Goal: Task Accomplishment & Management: Complete application form

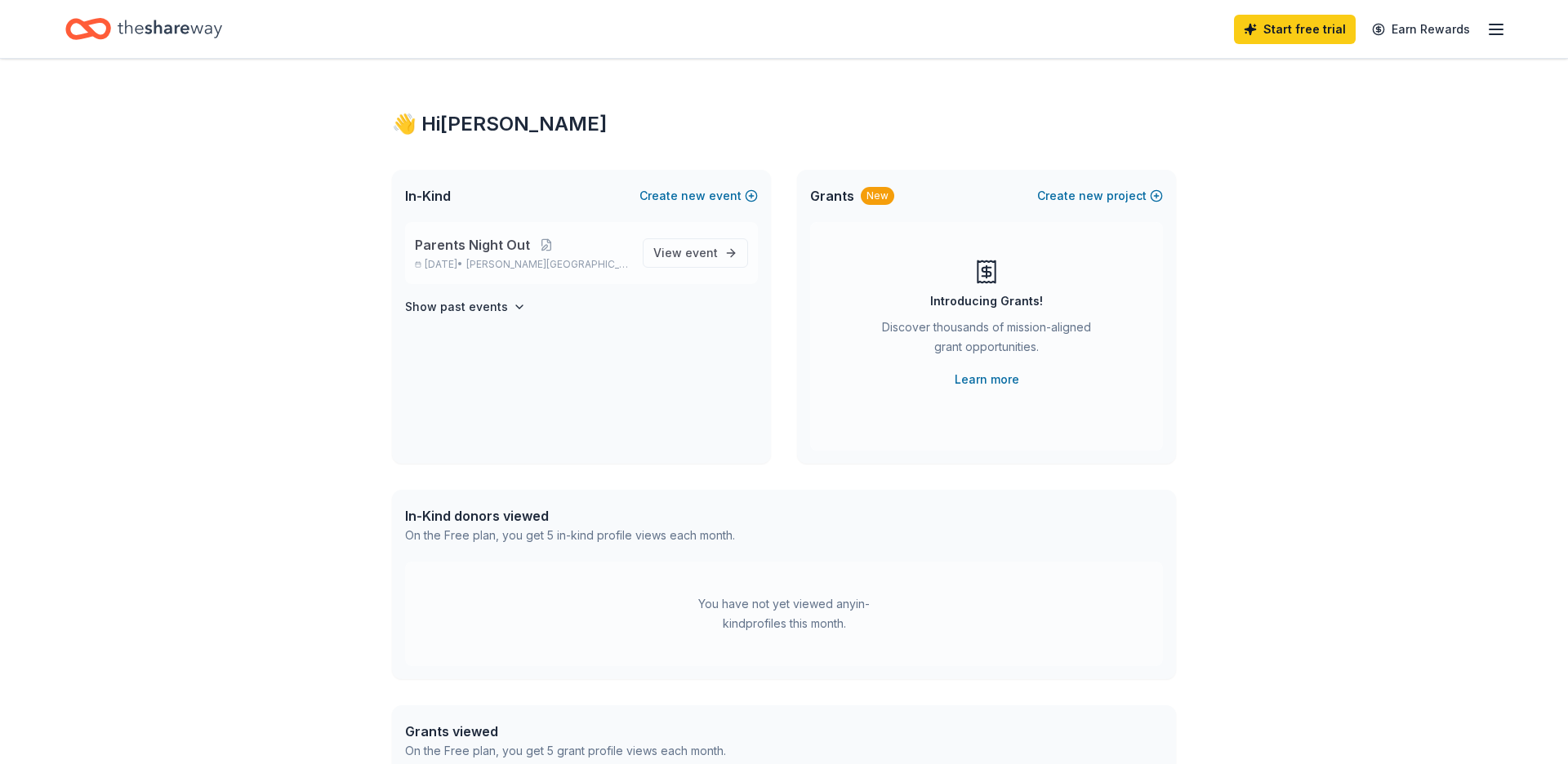
click at [695, 268] on div "Parents Night Out Nov 06, 2025 • Dix Hills, NY View event" at bounding box center [581, 252] width 353 height 62
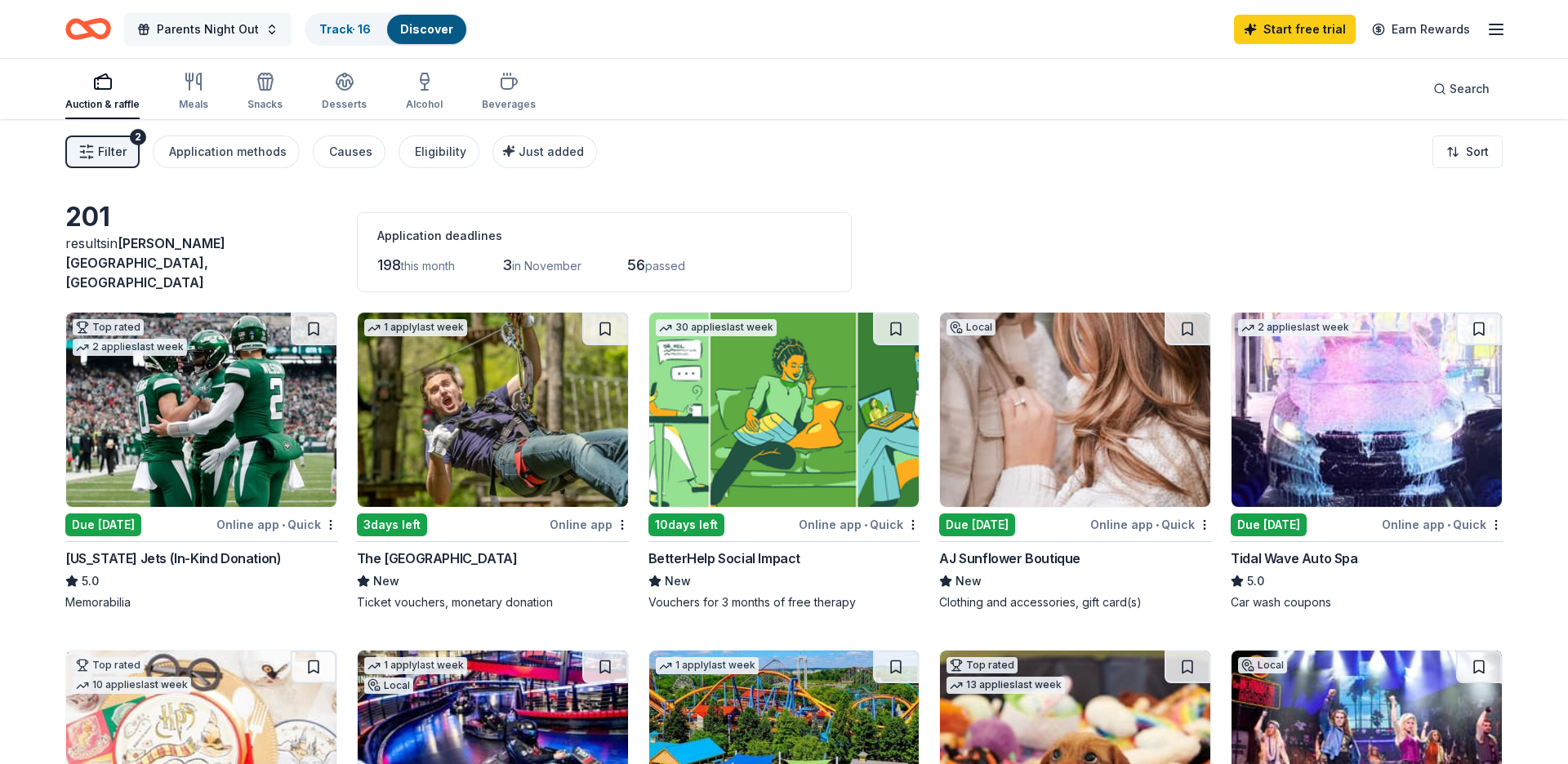
click at [213, 26] on span "Parents Night Out" at bounding box center [207, 29] width 102 height 19
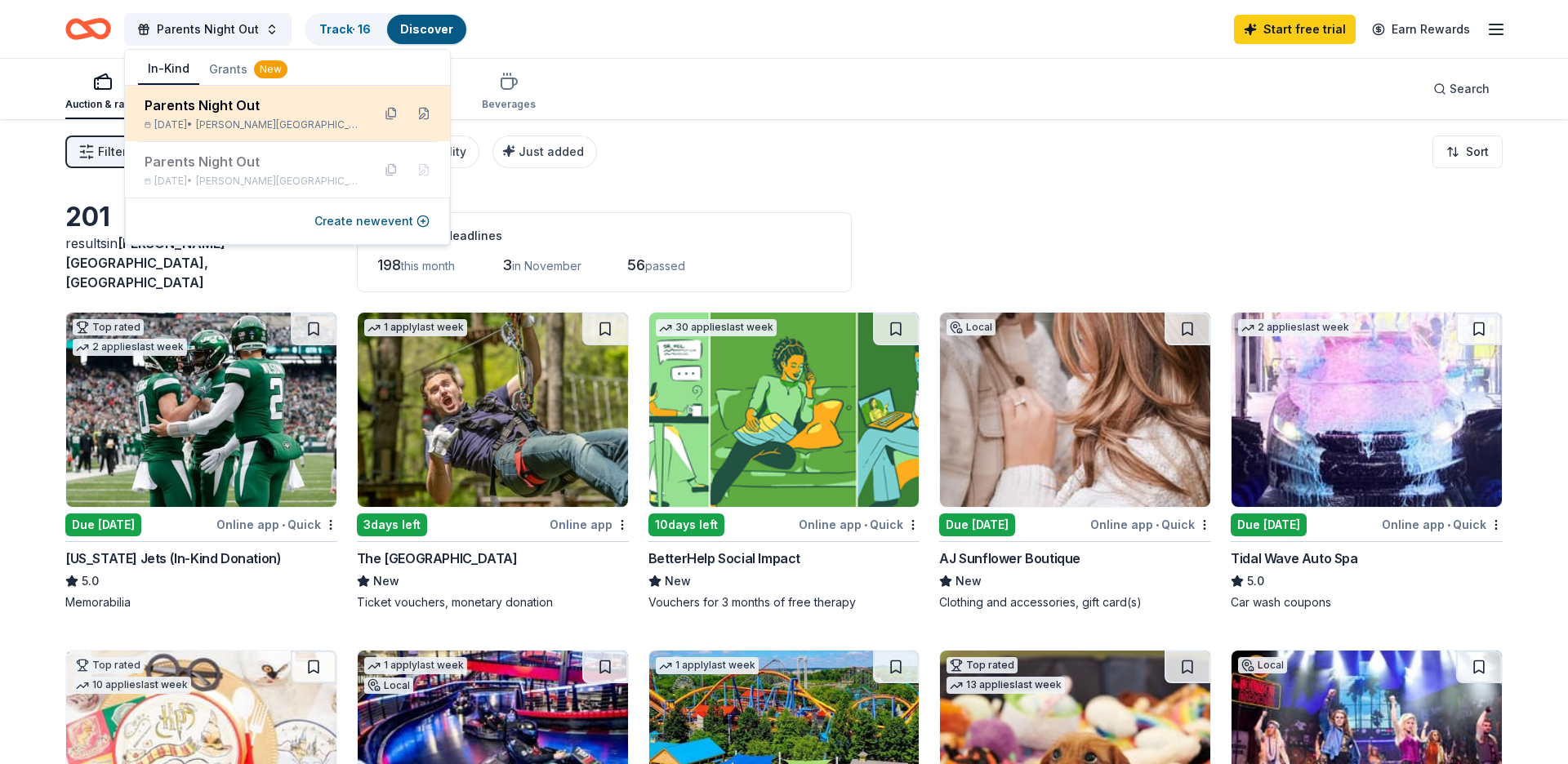
click at [208, 104] on div "Parents Night Out" at bounding box center [251, 105] width 214 height 19
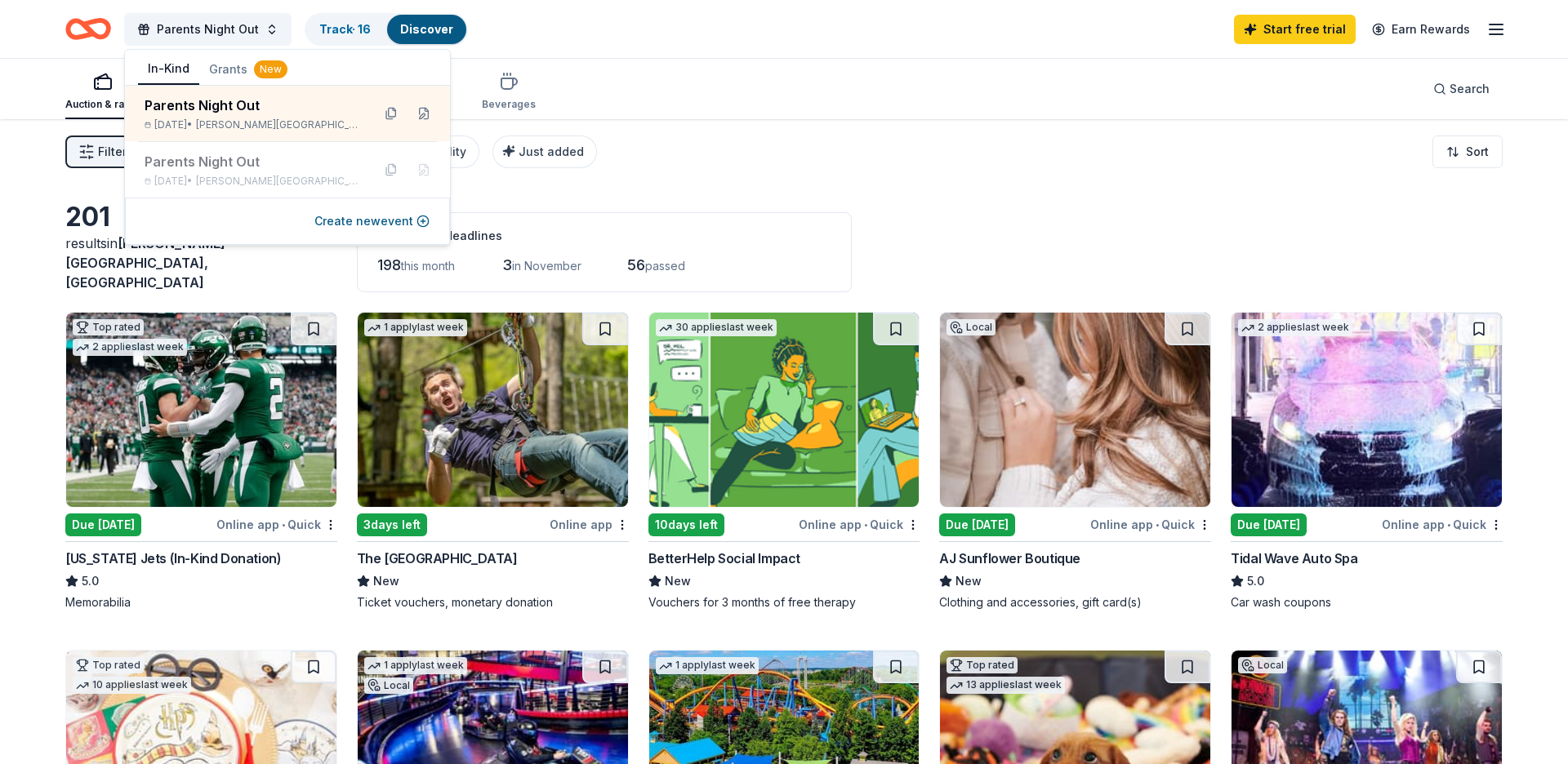
drag, startPoint x: 799, startPoint y: 85, endPoint x: 756, endPoint y: 87, distance: 43.0
click at [797, 85] on div "Auction & raffle Meals Snacks Desserts Alcohol Beverages Search" at bounding box center [784, 89] width 1437 height 61
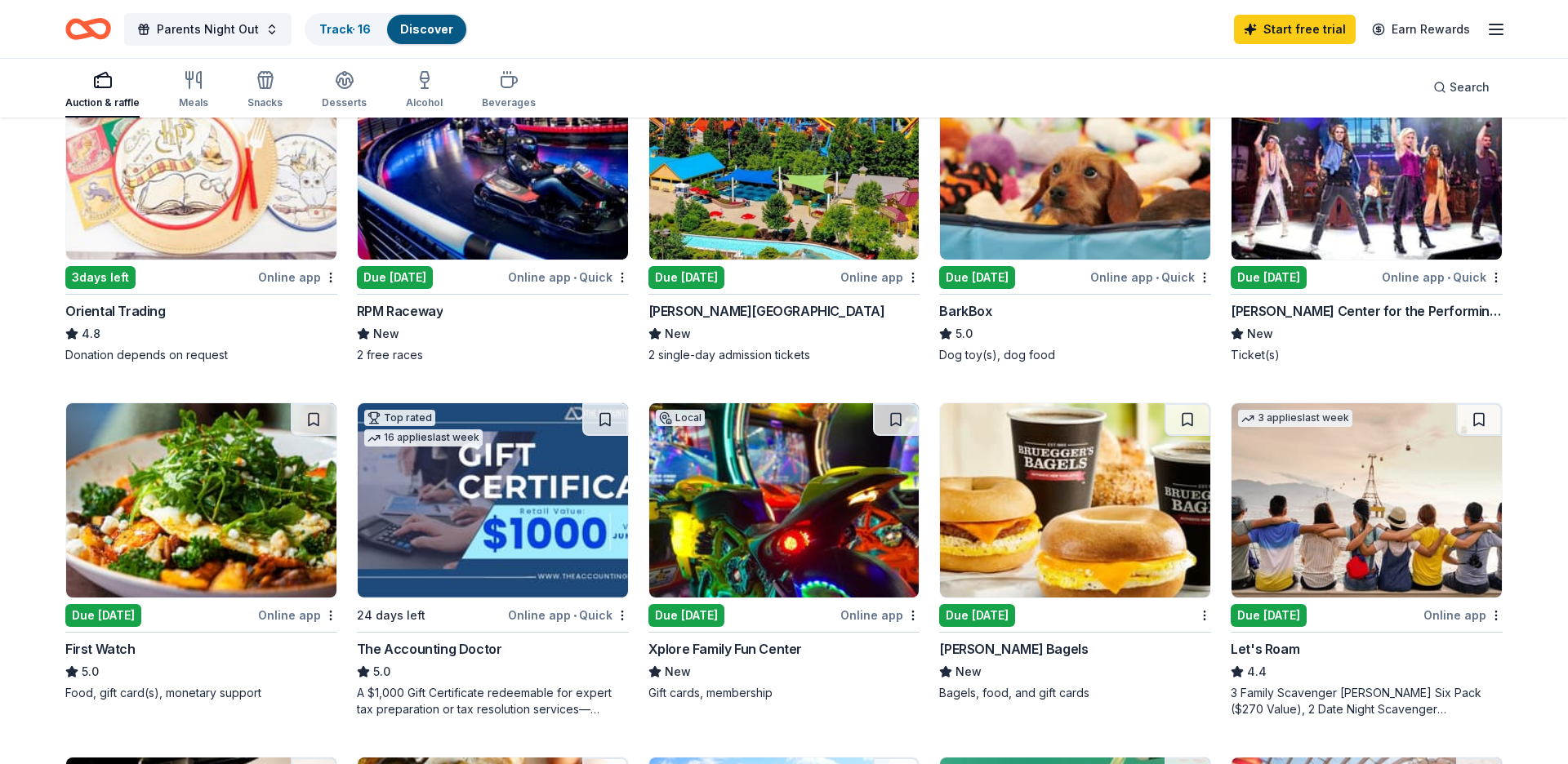
scroll to position [592, 0]
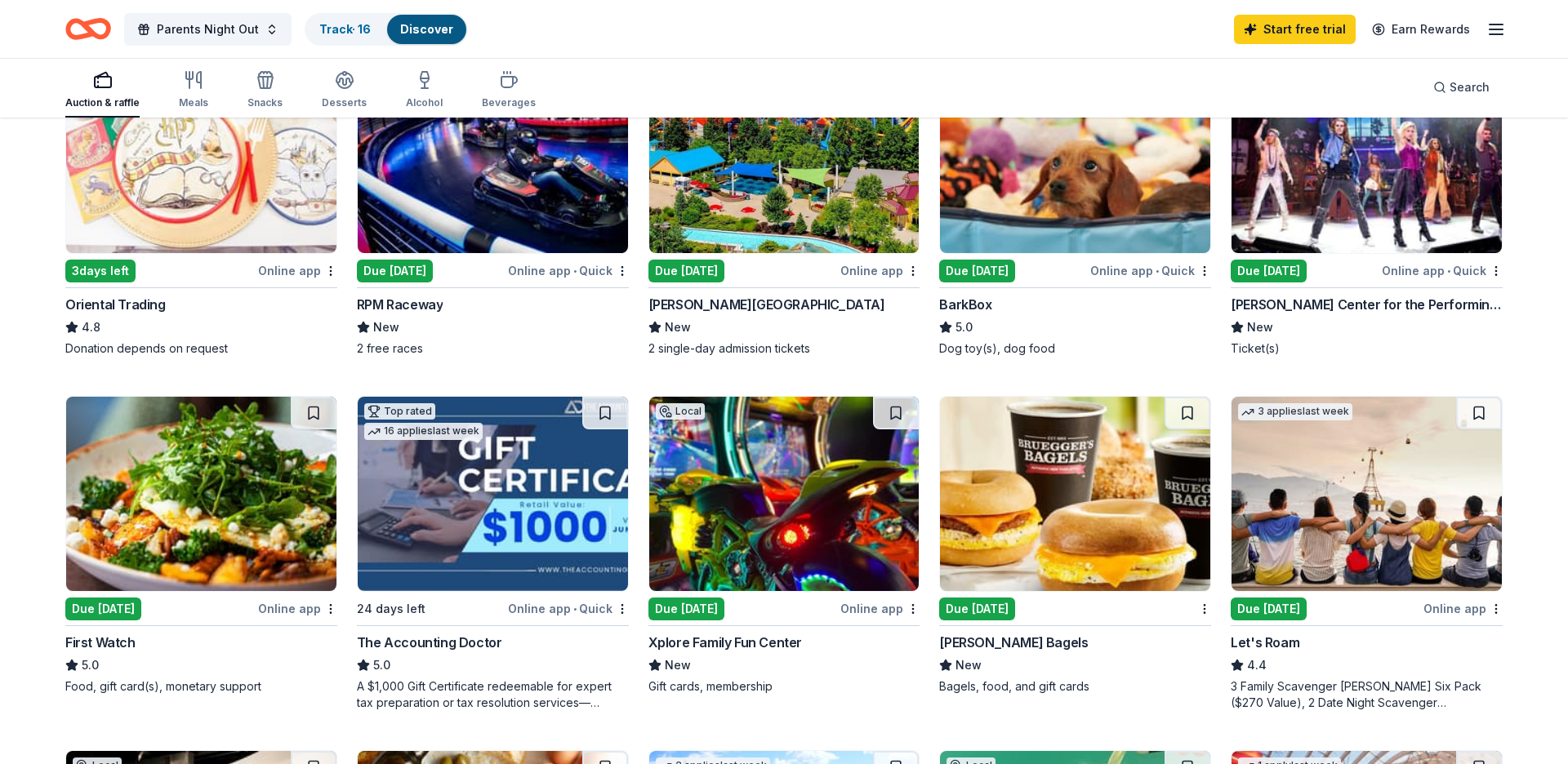
click at [704, 265] on div "Due [DATE]" at bounding box center [686, 270] width 76 height 23
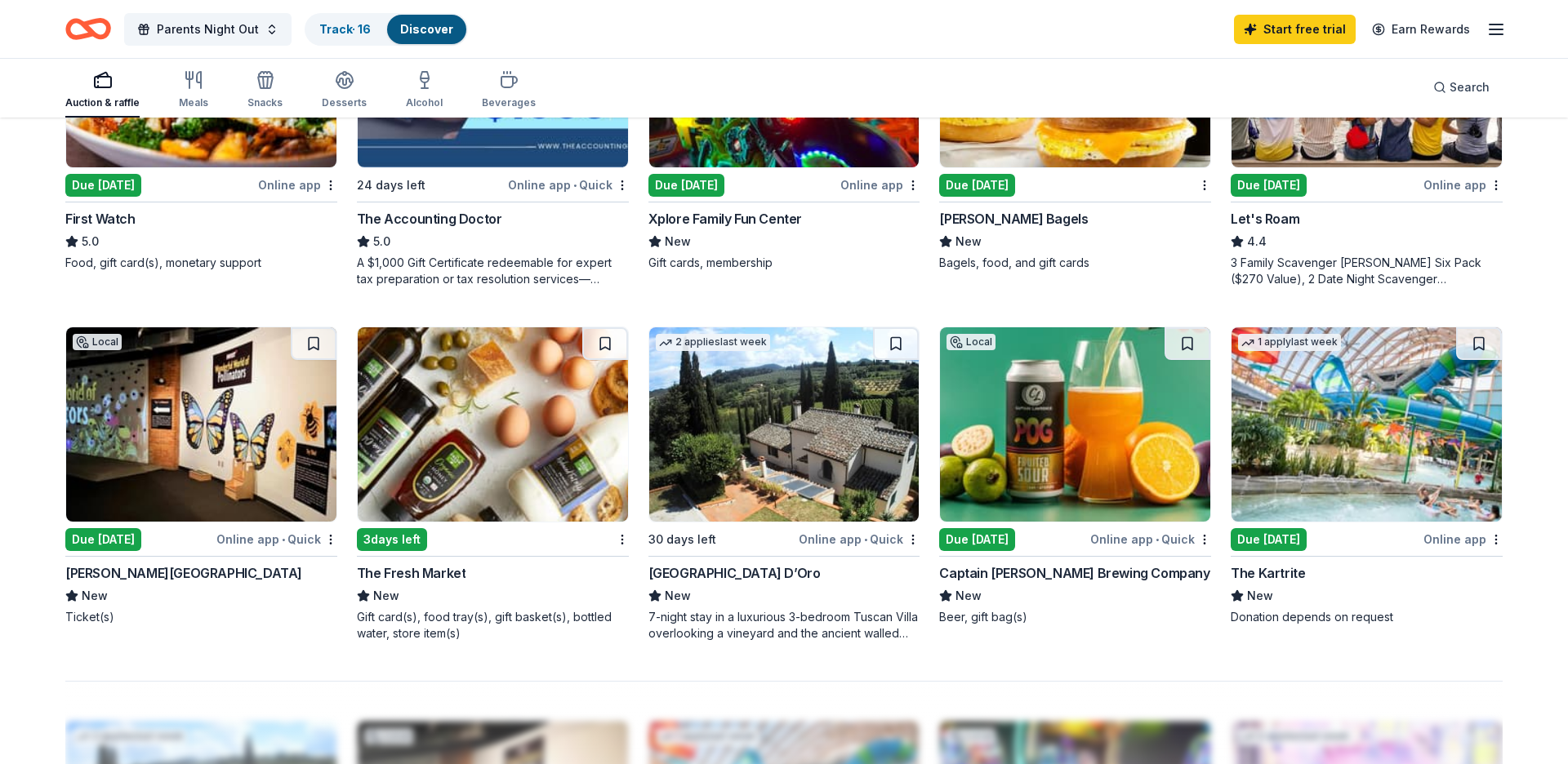
scroll to position [1052, 0]
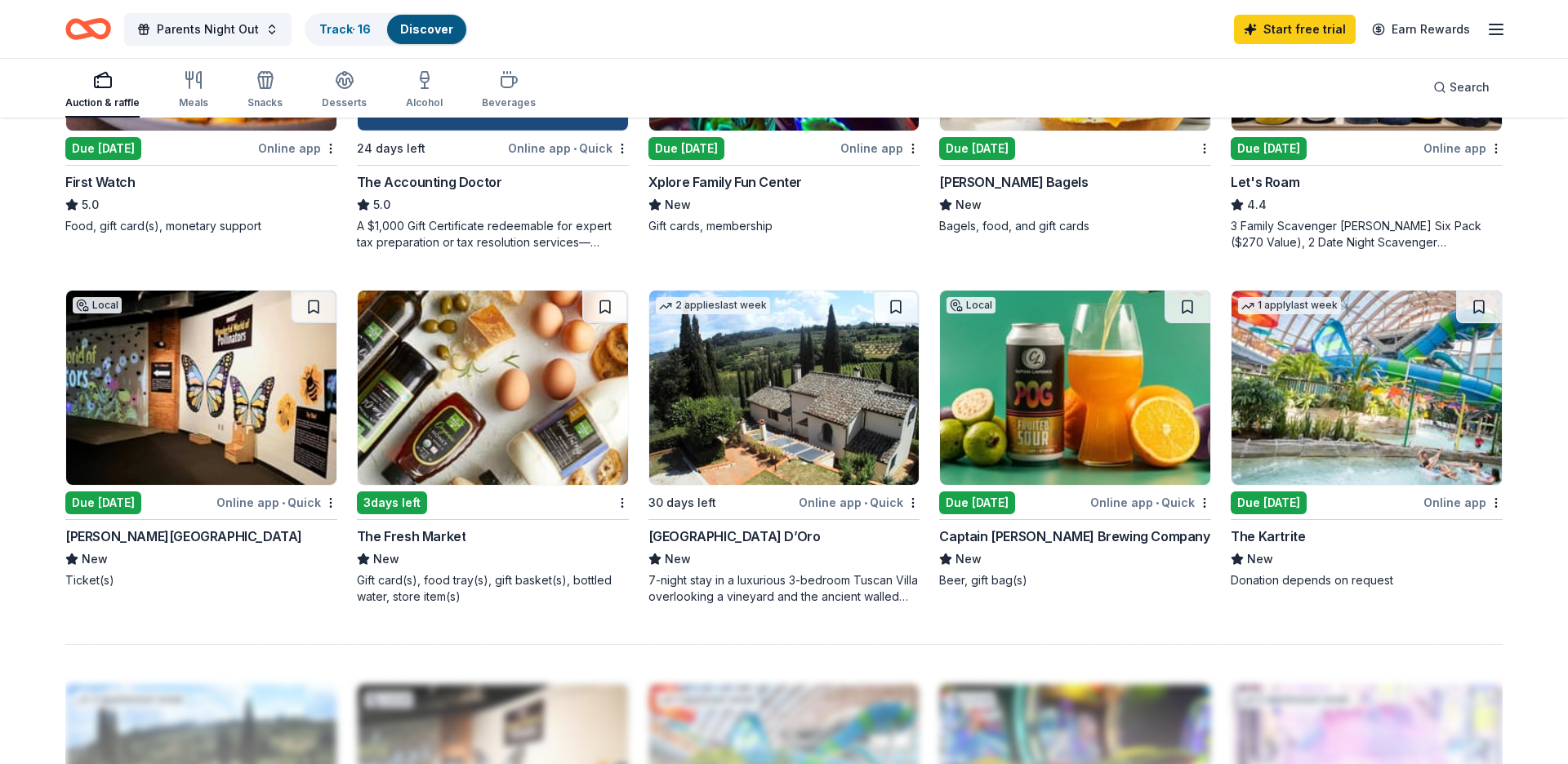
click at [996, 491] on div "Due [DATE]" at bounding box center [977, 502] width 76 height 23
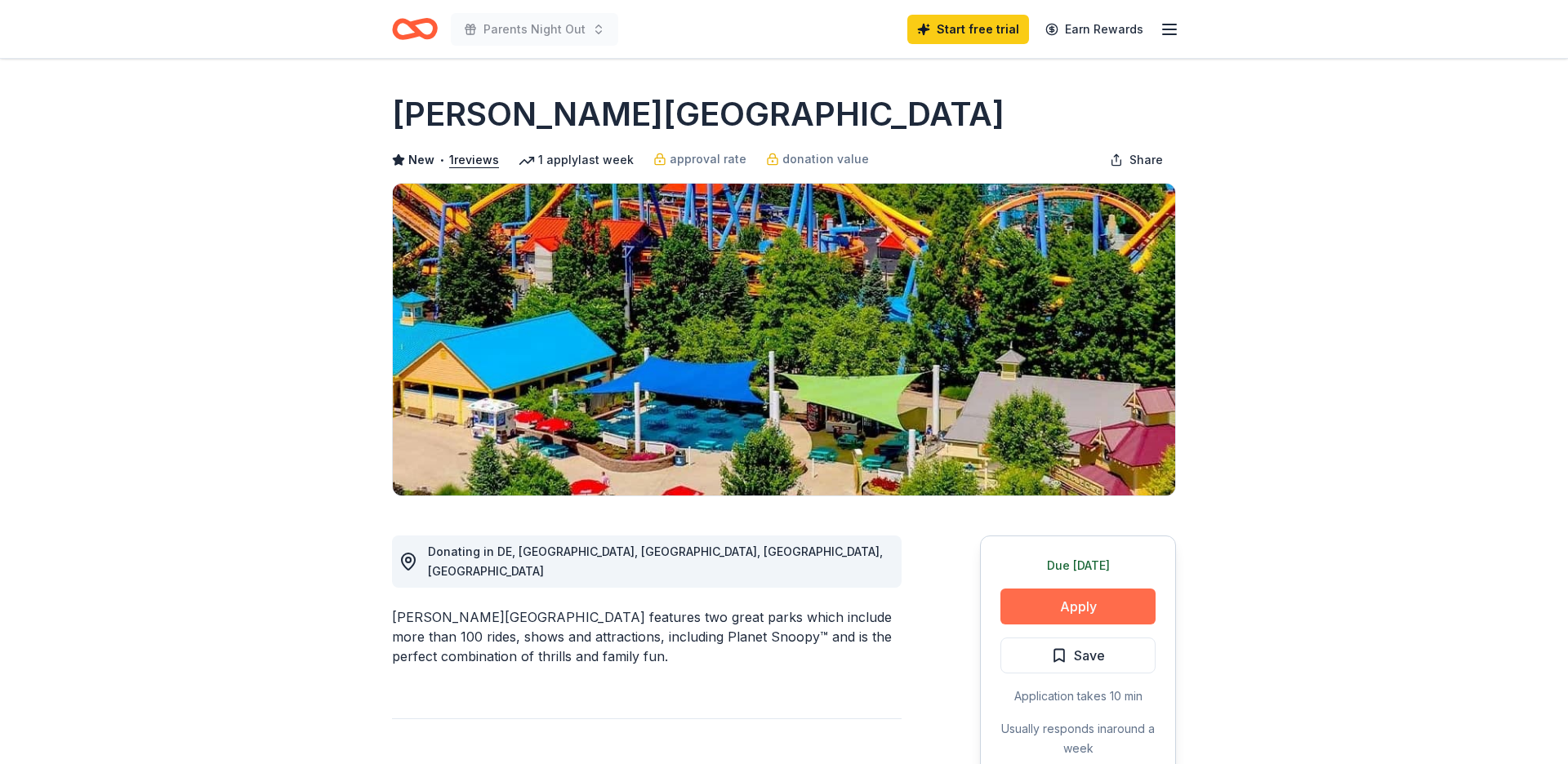
click at [1094, 608] on button "Apply" at bounding box center [1078, 606] width 155 height 36
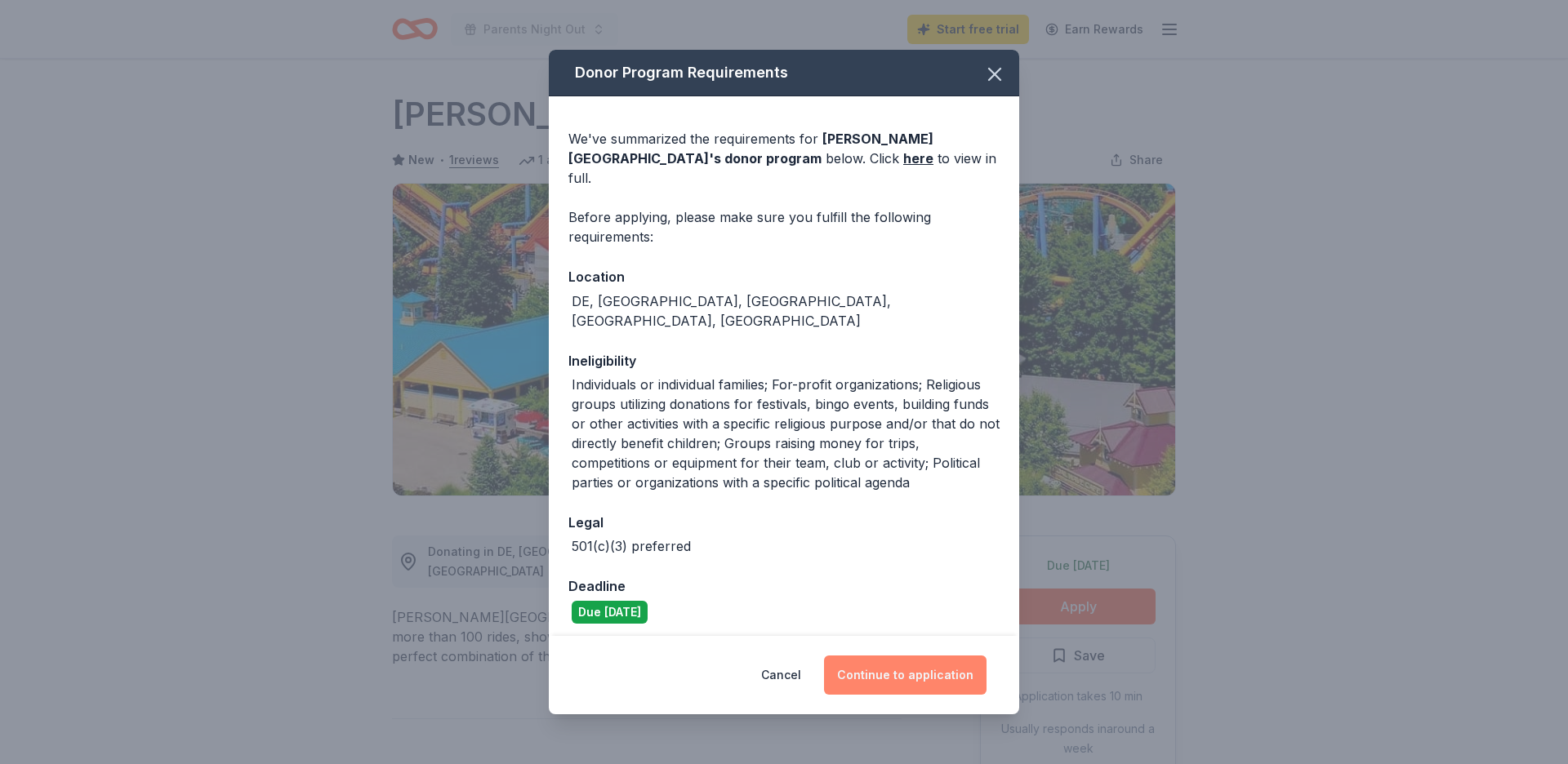
click at [897, 668] on button "Continue to application" at bounding box center [905, 675] width 163 height 40
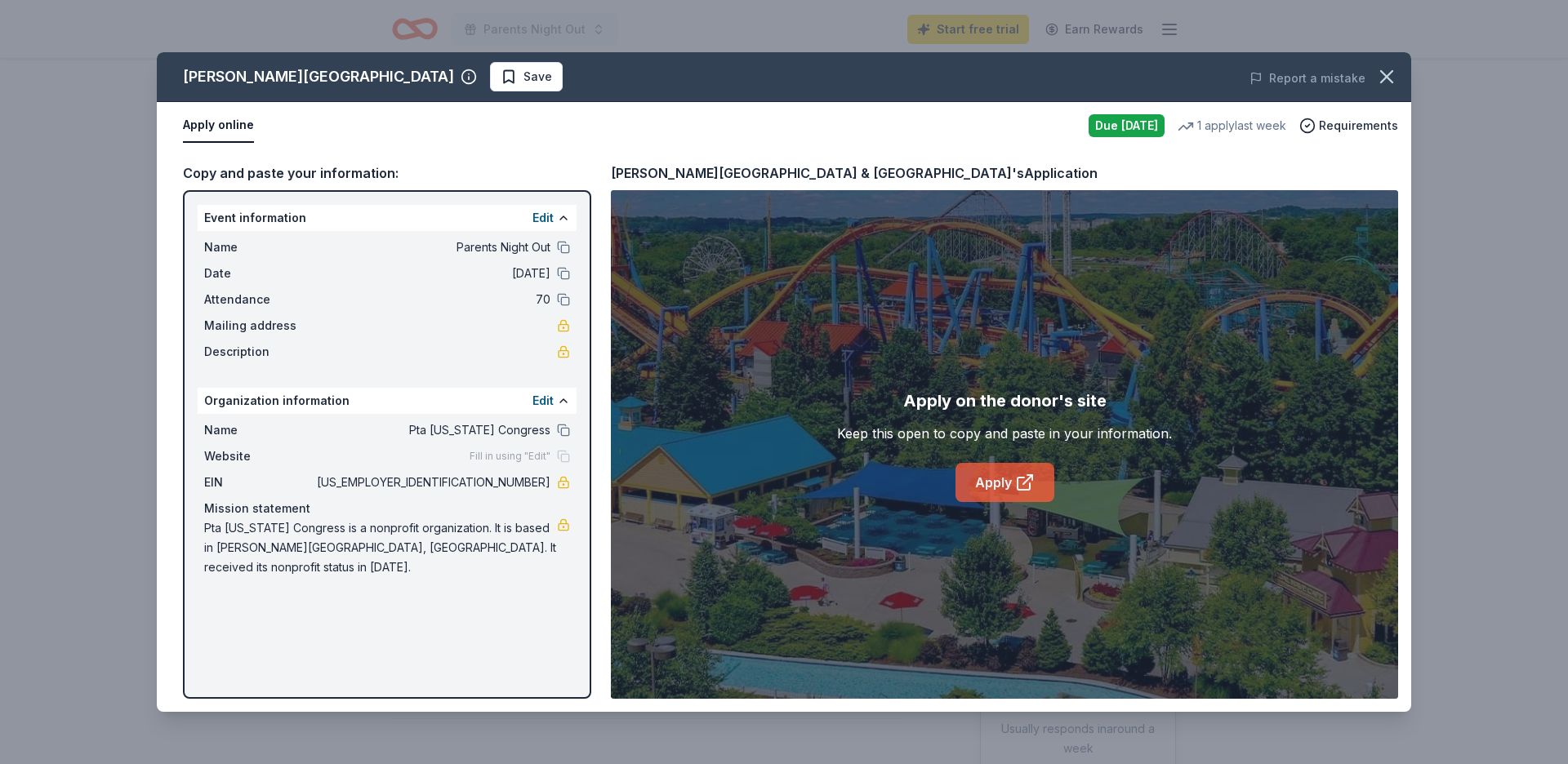
click at [1009, 489] on link "Apply" at bounding box center [1004, 482] width 98 height 40
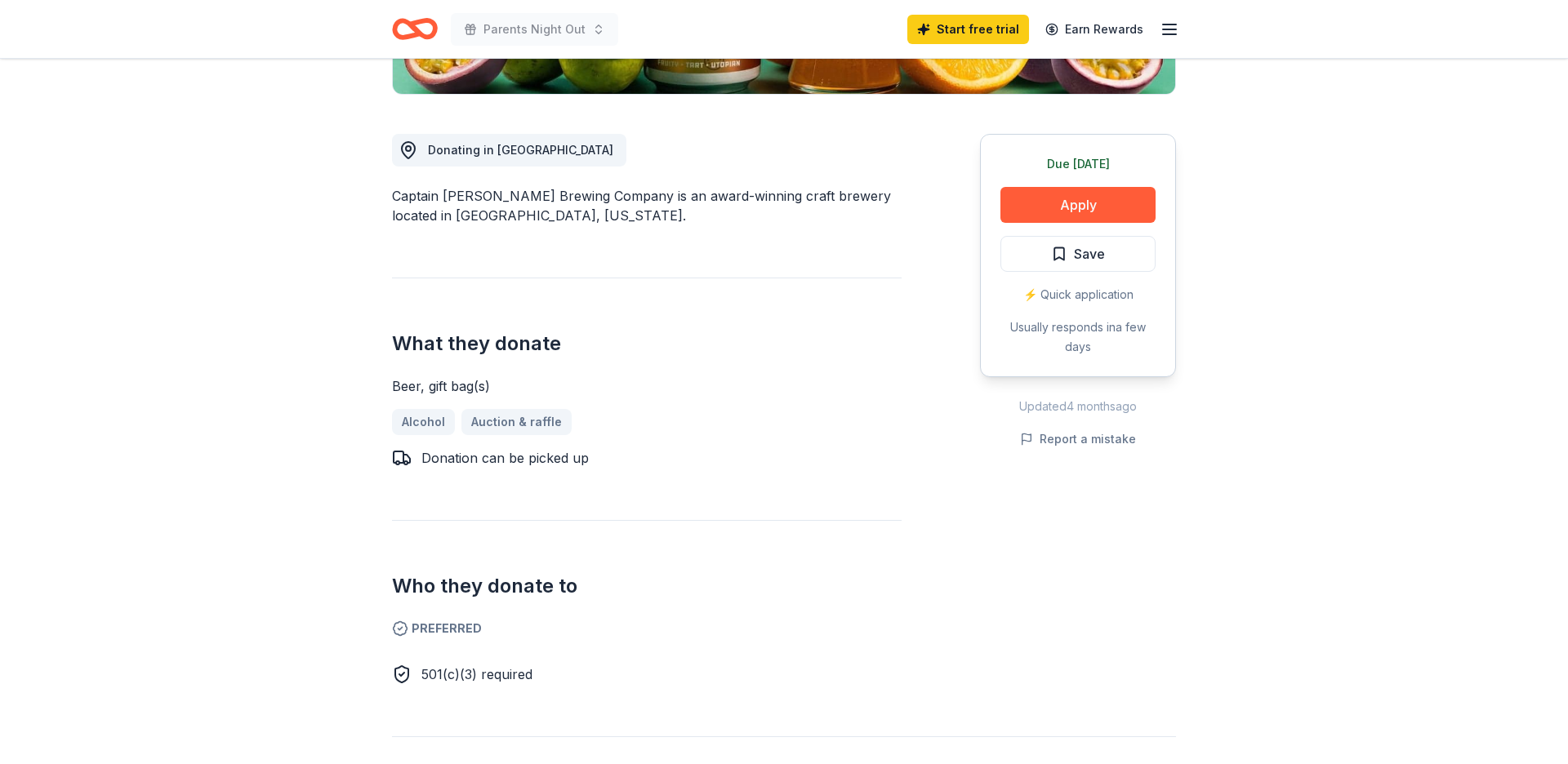
scroll to position [406, 0]
